Goal: Find specific page/section: Find specific page/section

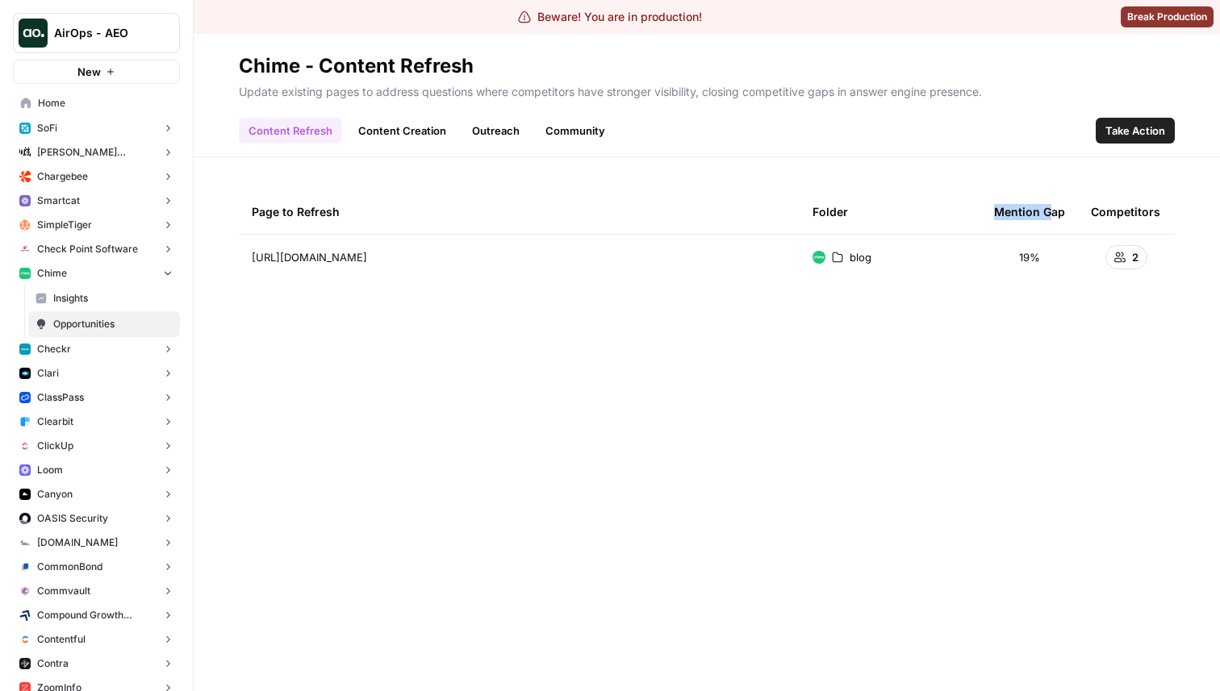
drag, startPoint x: 993, startPoint y: 209, endPoint x: 1057, endPoint y: 209, distance: 63.7
click at [1057, 209] on div "Mention Gap" at bounding box center [1029, 212] width 71 height 44
click at [1018, 208] on div "Mention Gap" at bounding box center [1029, 212] width 71 height 44
click at [1154, 136] on span "Take Action" at bounding box center [1135, 131] width 60 height 16
